Goal: Find specific page/section: Find specific page/section

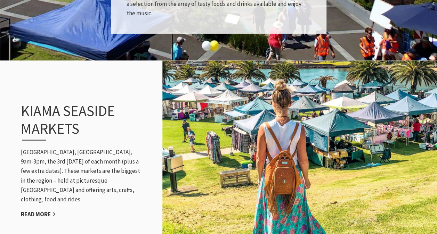
scroll to position [661, 0]
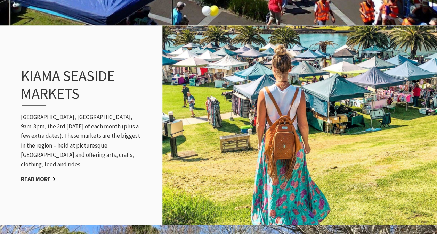
click at [49, 176] on link "Read More" at bounding box center [38, 180] width 35 height 8
